Goal: Answer question/provide support

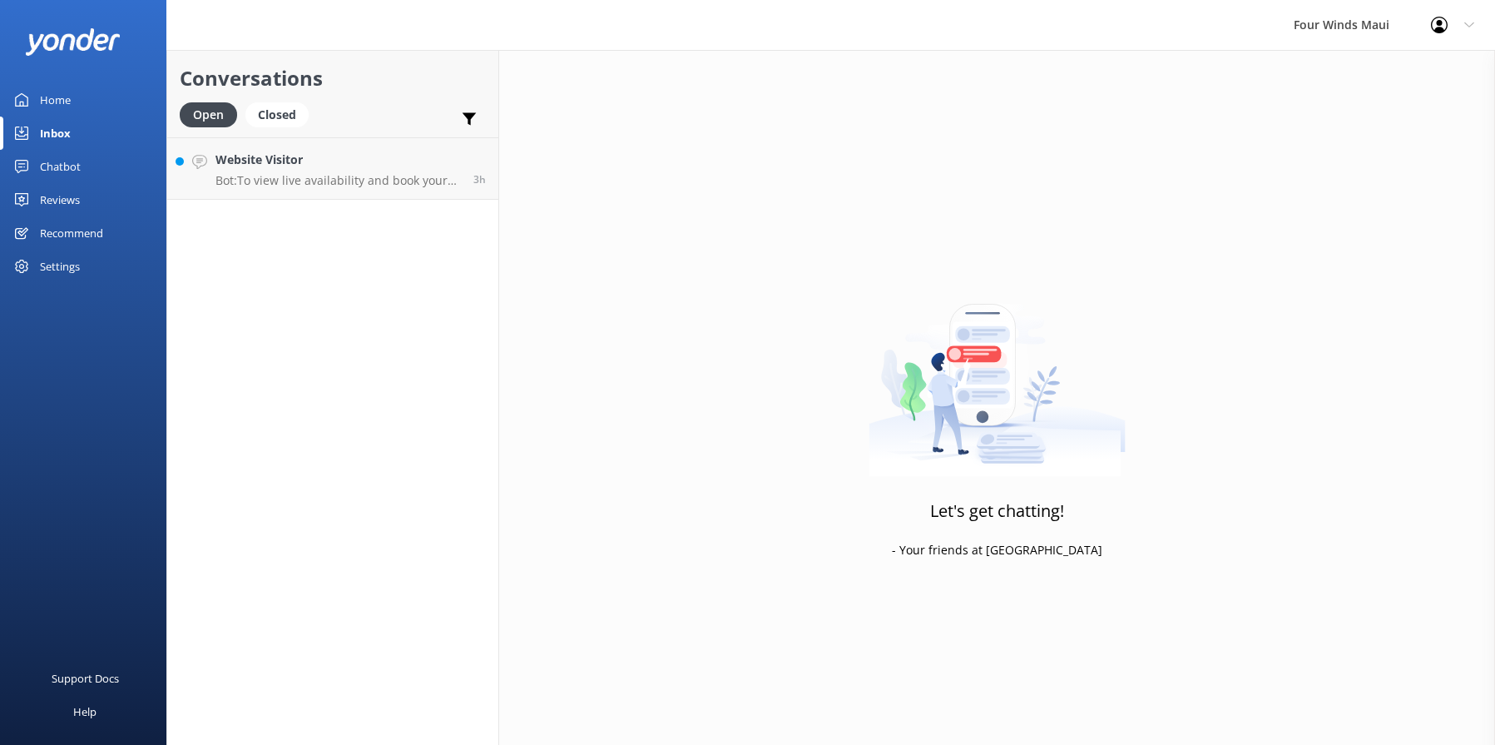
click at [311, 154] on h4 "Website Visitor" at bounding box center [339, 160] width 246 height 18
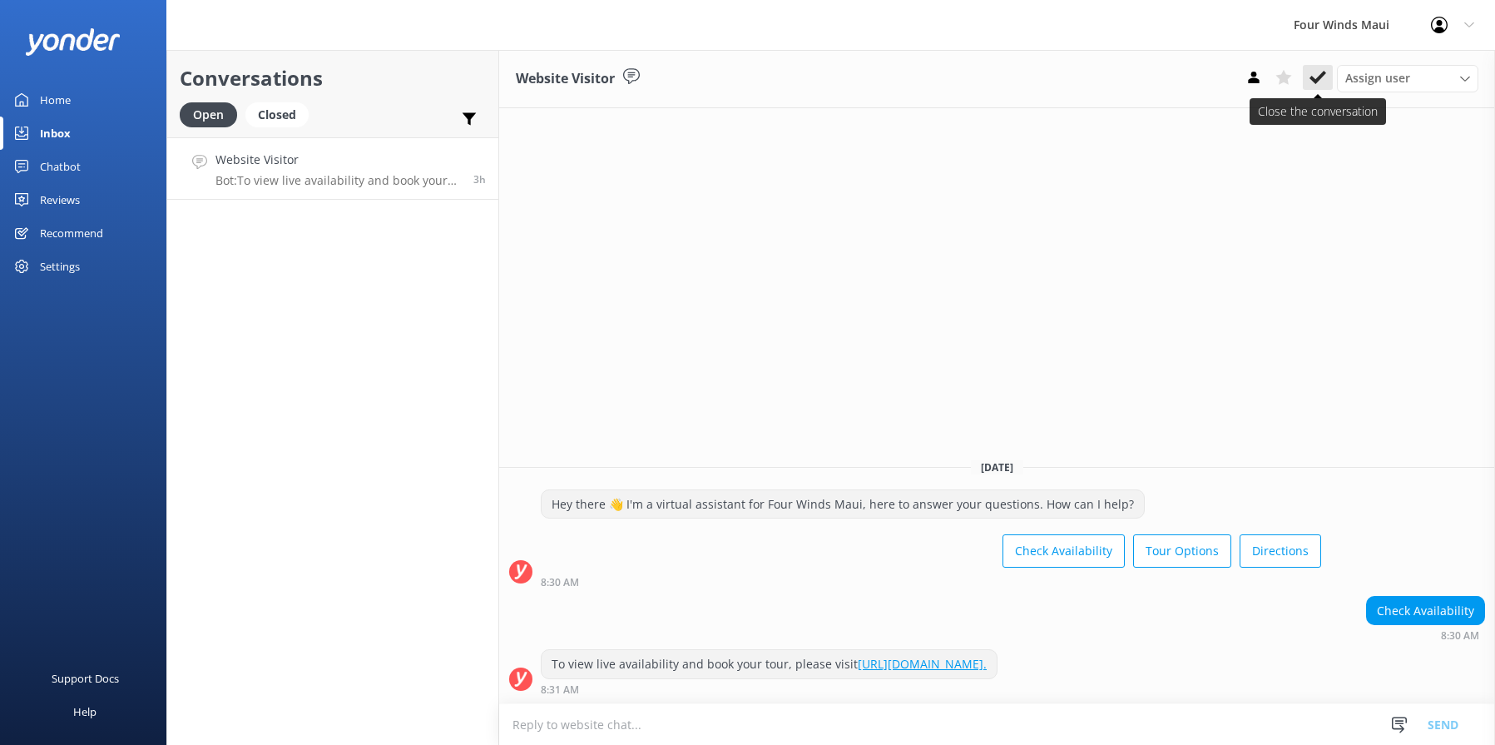
click at [1317, 82] on use at bounding box center [1318, 77] width 17 height 13
